Goal: Task Accomplishment & Management: Use online tool/utility

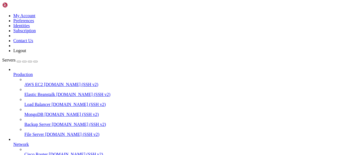
type input "/root/wastul"
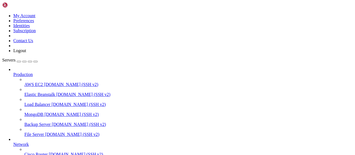
type input "/root/LinkQuest"
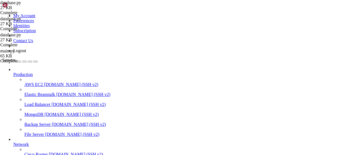
drag, startPoint x: 59, startPoint y: 2, endPoint x: 123, endPoint y: 24, distance: 67.5
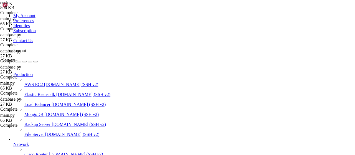
drag, startPoint x: 166, startPoint y: 143, endPoint x: 85, endPoint y: 131, distance: 81.9
type textarea "Traceback (most recent call last): File "/root/LinkQuest/main.py", line 29, in …"
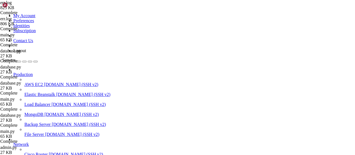
drag, startPoint x: 349, startPoint y: 17, endPoint x: 336, endPoint y: 19, distance: 12.7
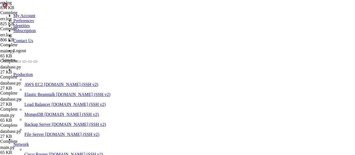
type textarea "aiogram.exceptions.TelegramBadRequest: Telegram server says - Bad Request: mess…"
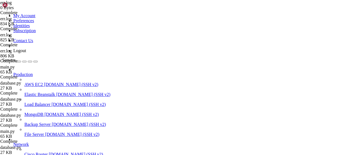
drag, startPoint x: 242, startPoint y: 142, endPoint x: 61, endPoint y: 5, distance: 226.5
type textarea "Cause exception while process update id=351613890 by bot id=7548646507 Telegram…"
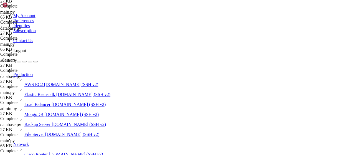
drag, startPoint x: 85, startPoint y: 7, endPoint x: 126, endPoint y: 24, distance: 44.3
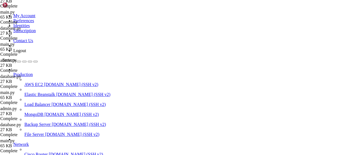
drag, startPoint x: 123, startPoint y: 386, endPoint x: 78, endPoint y: 465, distance: 91.0
